Goal: Check status: Check status

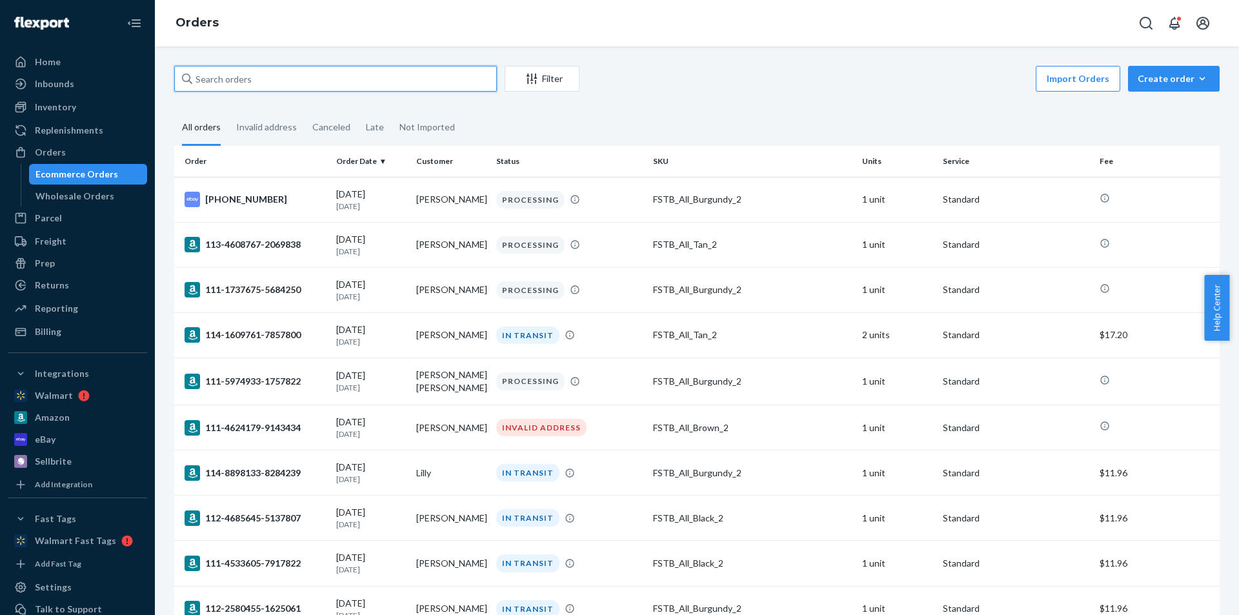
click at [268, 76] on input "text" at bounding box center [335, 79] width 323 height 26
paste input "[PHONE_NUMBER]"
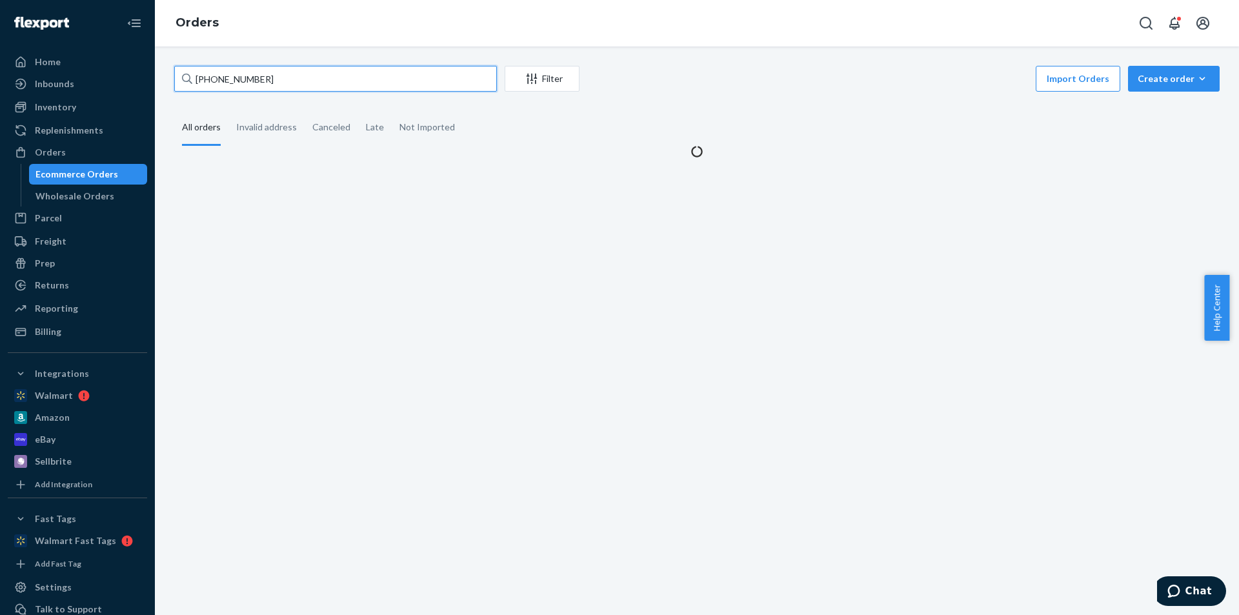
type input "[PHONE_NUMBER]"
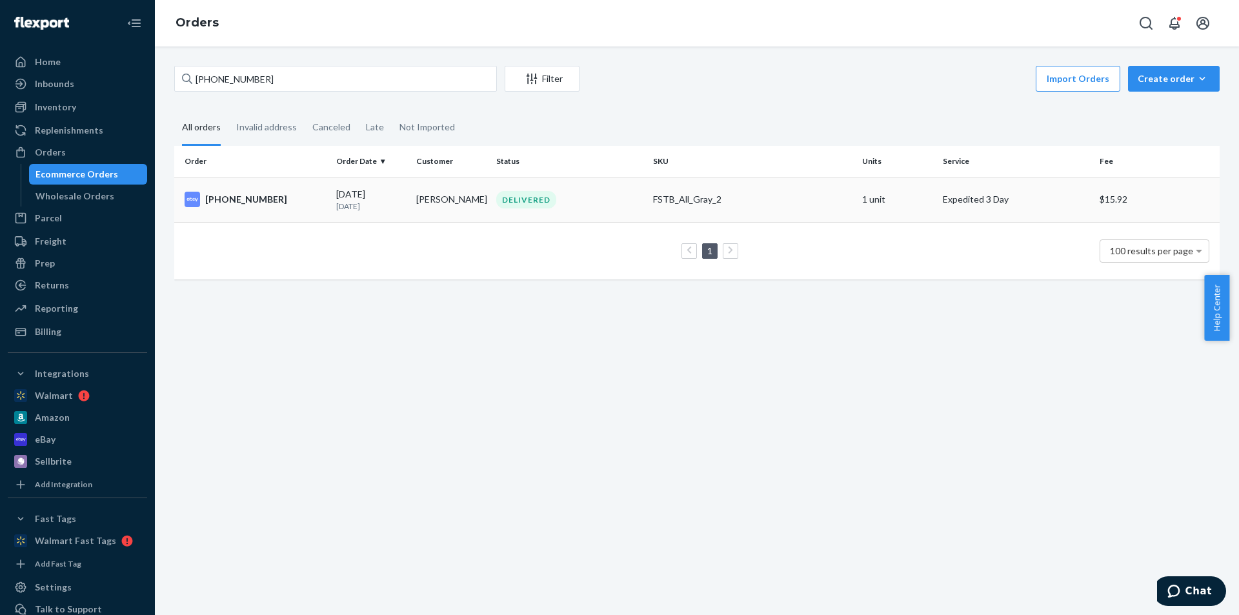
click at [437, 204] on td "[PERSON_NAME]" at bounding box center [451, 199] width 80 height 45
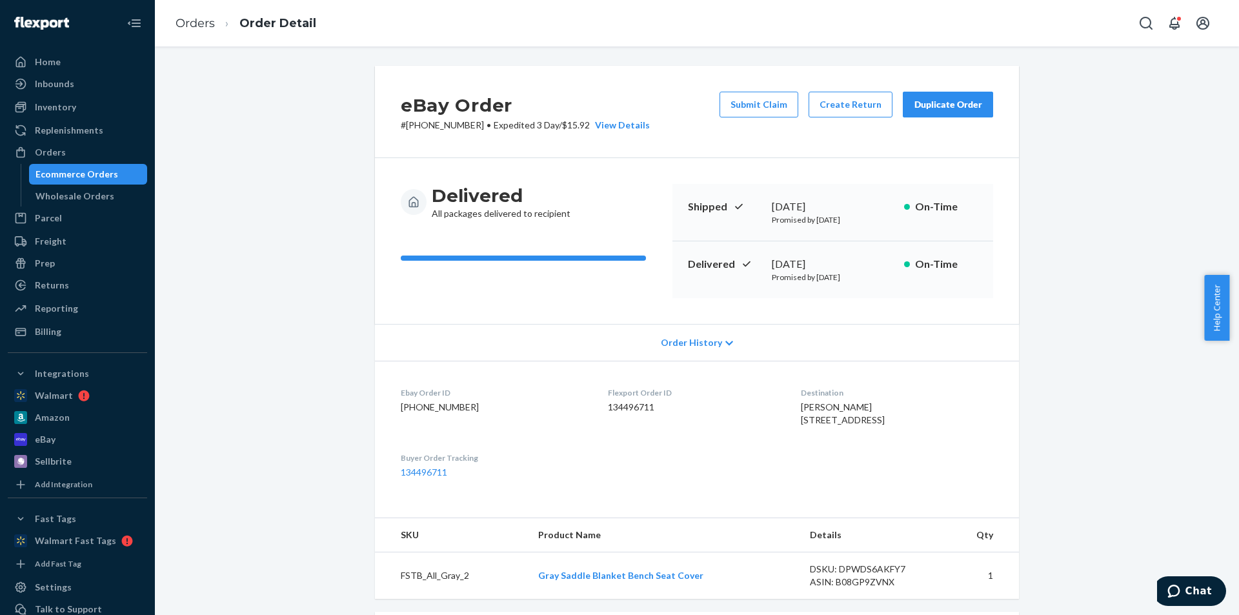
click at [959, 326] on div "Order History" at bounding box center [697, 342] width 644 height 37
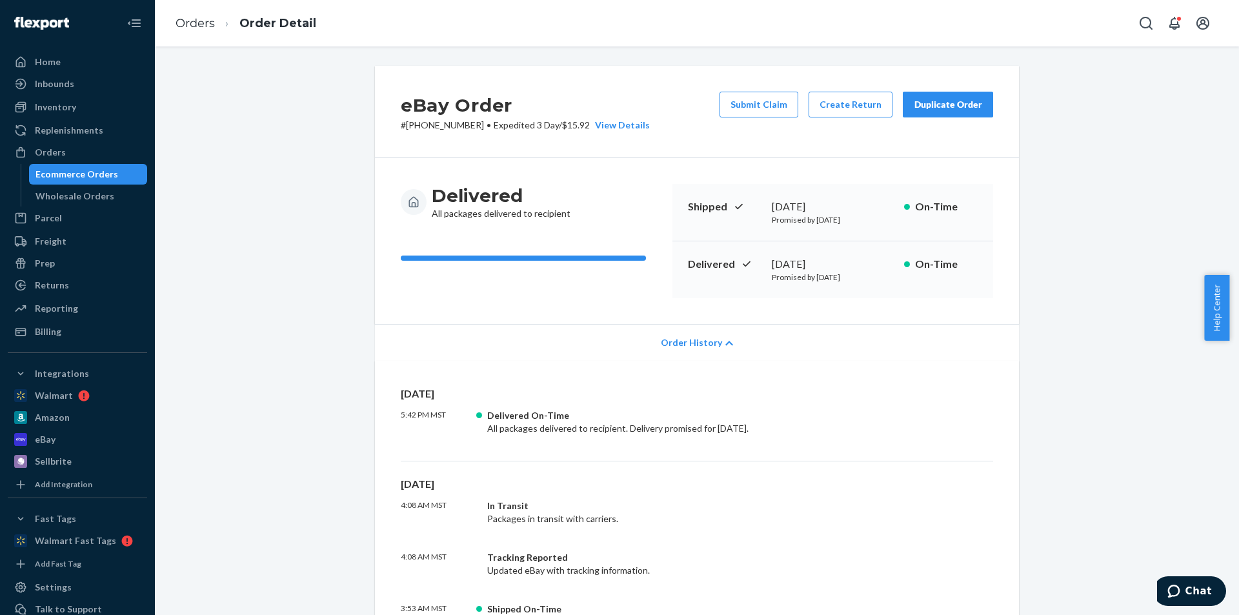
click at [907, 339] on div "Order History" at bounding box center [697, 342] width 644 height 37
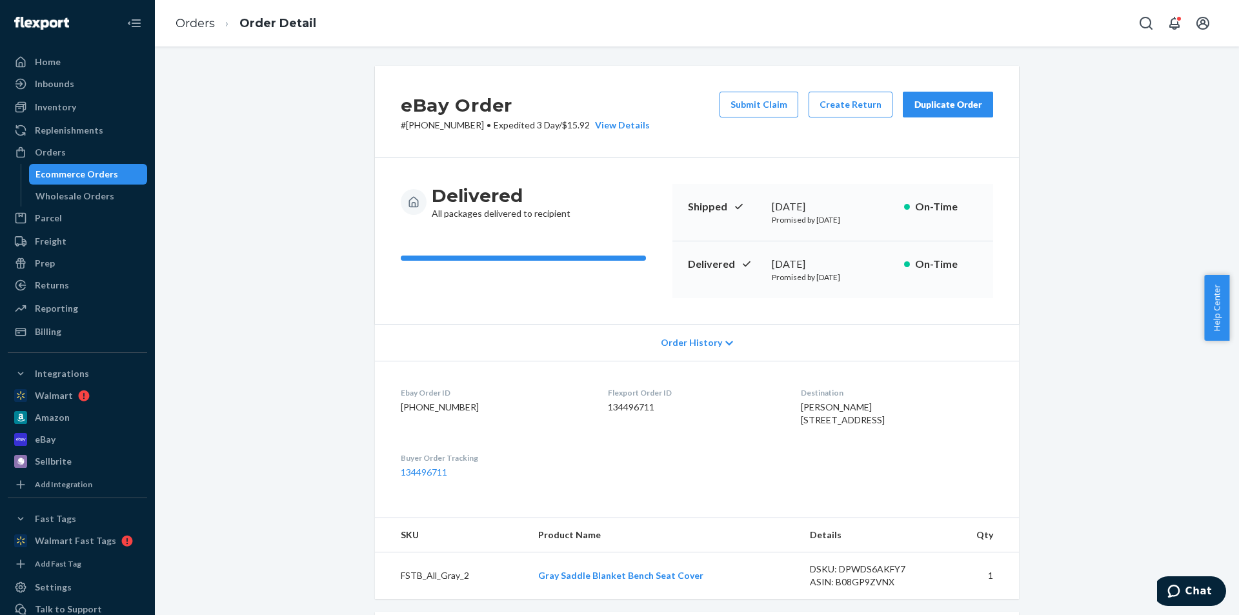
click at [1130, 348] on div "eBay Order # [PHONE_NUMBER] • Expedited 3 Day / $15.92 View Details Submit Clai…" at bounding box center [697, 484] width 1065 height 837
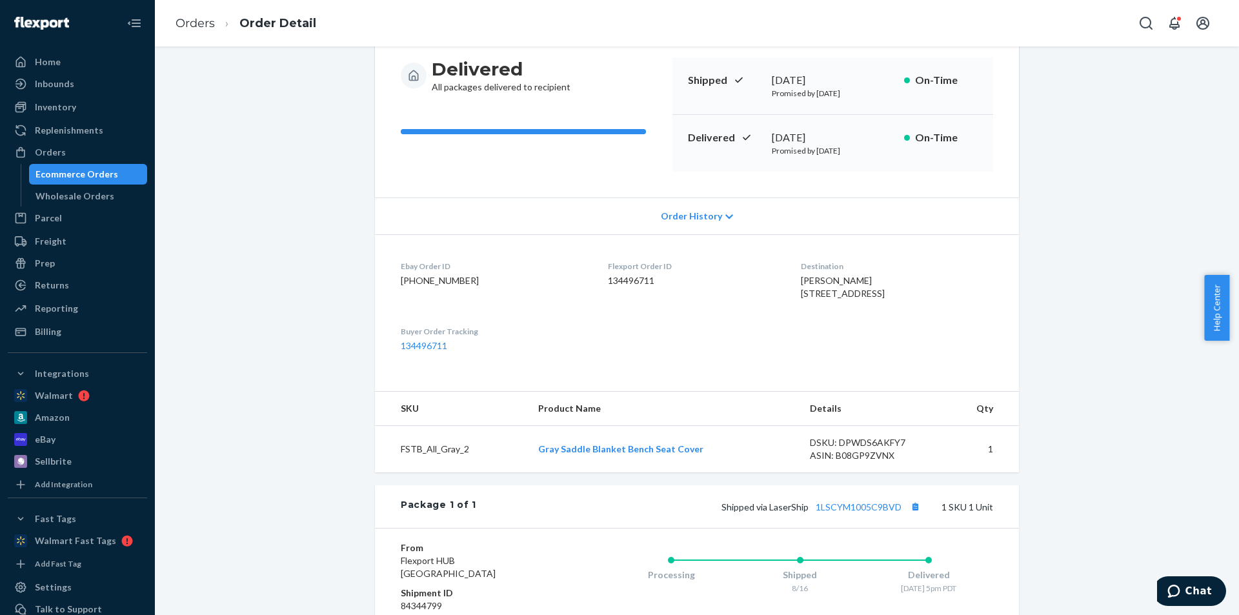
scroll to position [129, 0]
click at [844, 510] on link "1LSCYM1005C9BVD" at bounding box center [859, 504] width 86 height 11
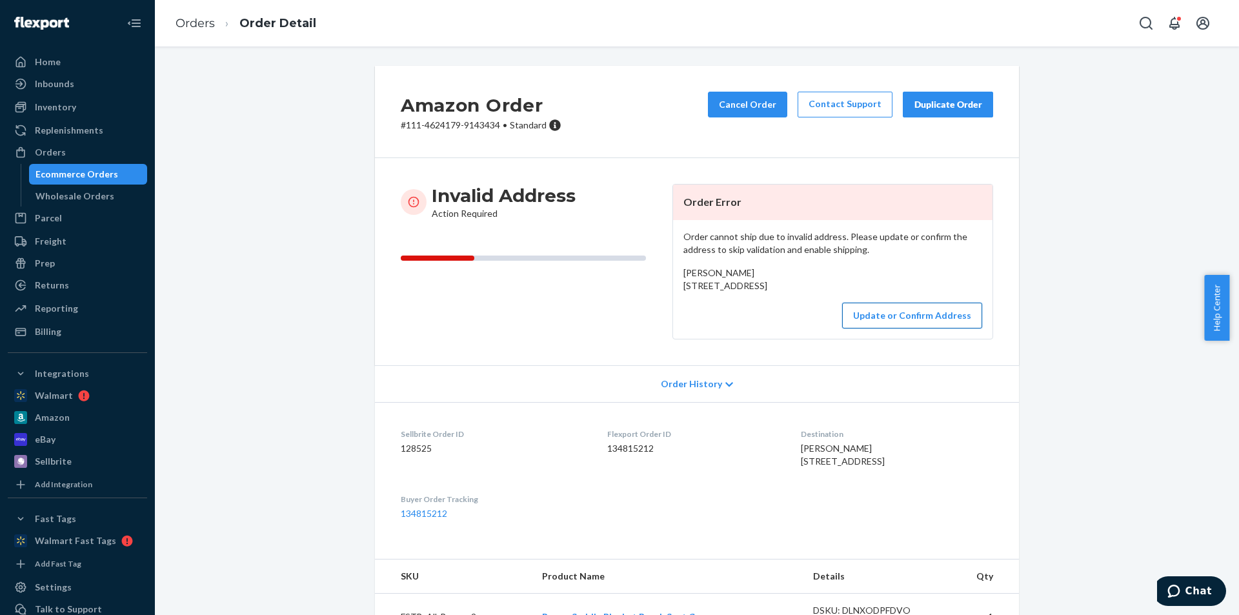
click at [962, 329] on button "Update or Confirm Address" at bounding box center [912, 316] width 140 height 26
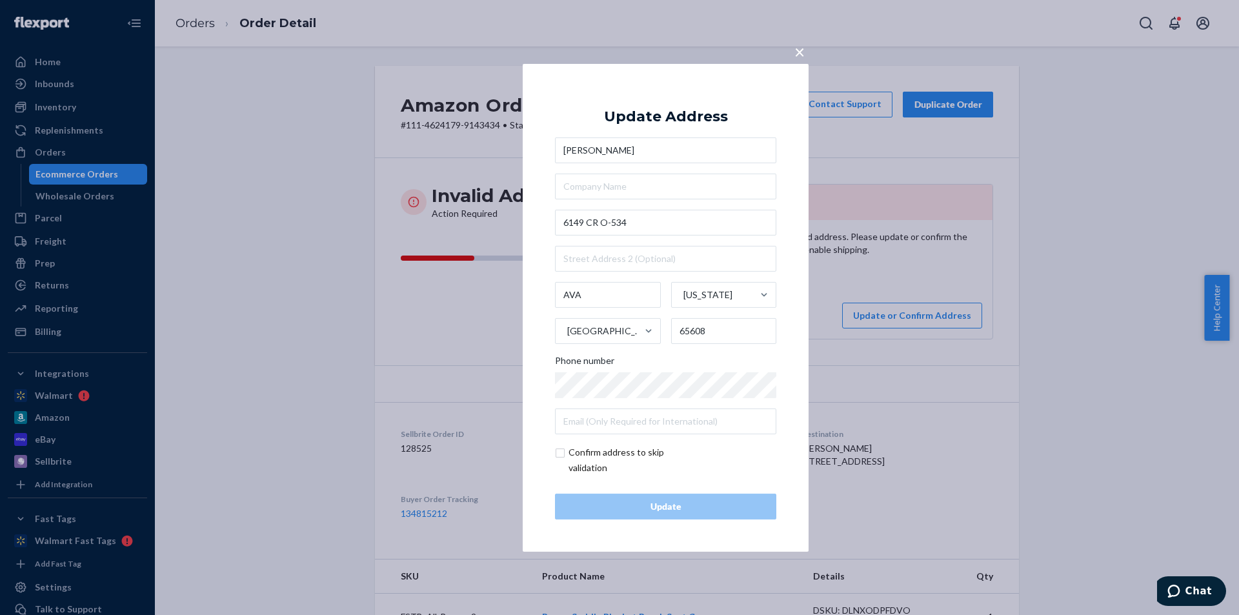
click at [573, 451] on input "checkbox" at bounding box center [630, 460] width 150 height 31
checkbox input "true"
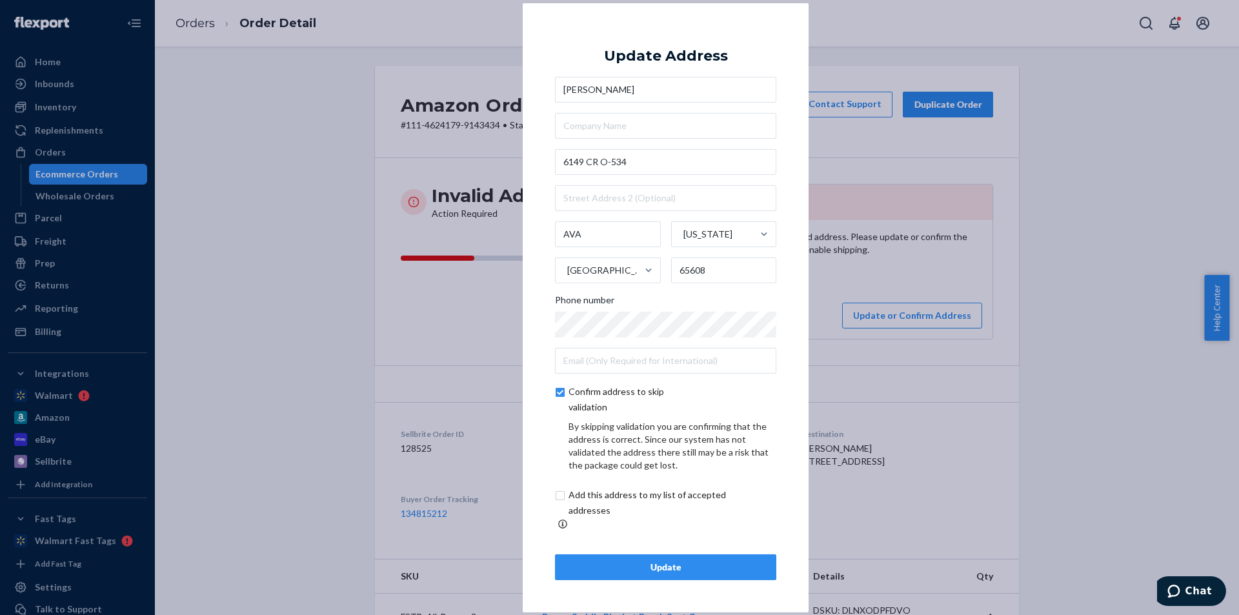
click at [653, 555] on button "Update" at bounding box center [665, 568] width 221 height 26
